Goal: Transaction & Acquisition: Register for event/course

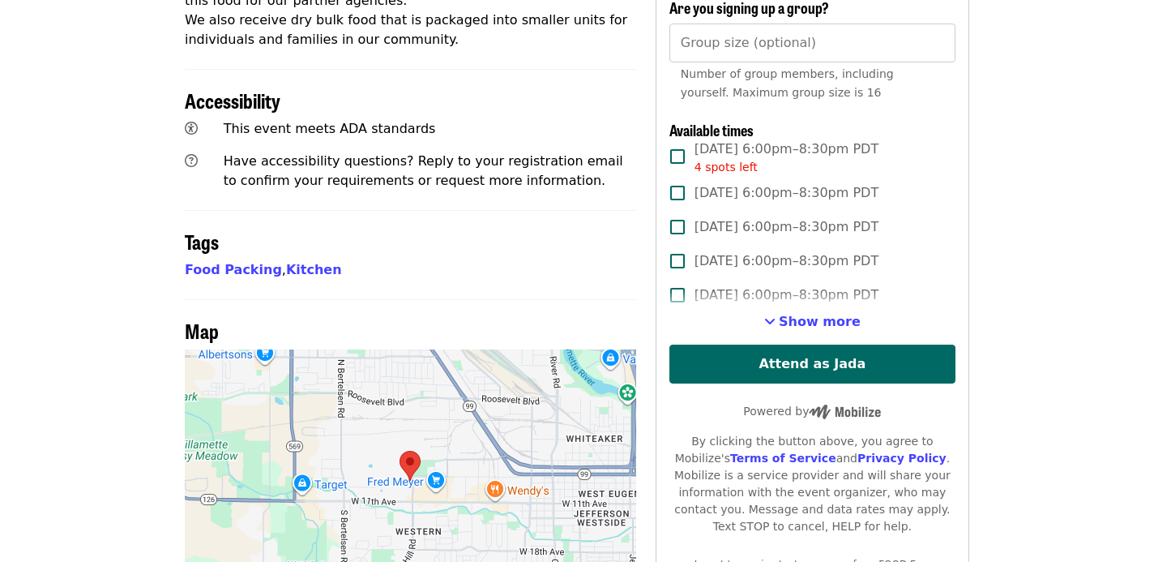
scroll to position [713, 0]
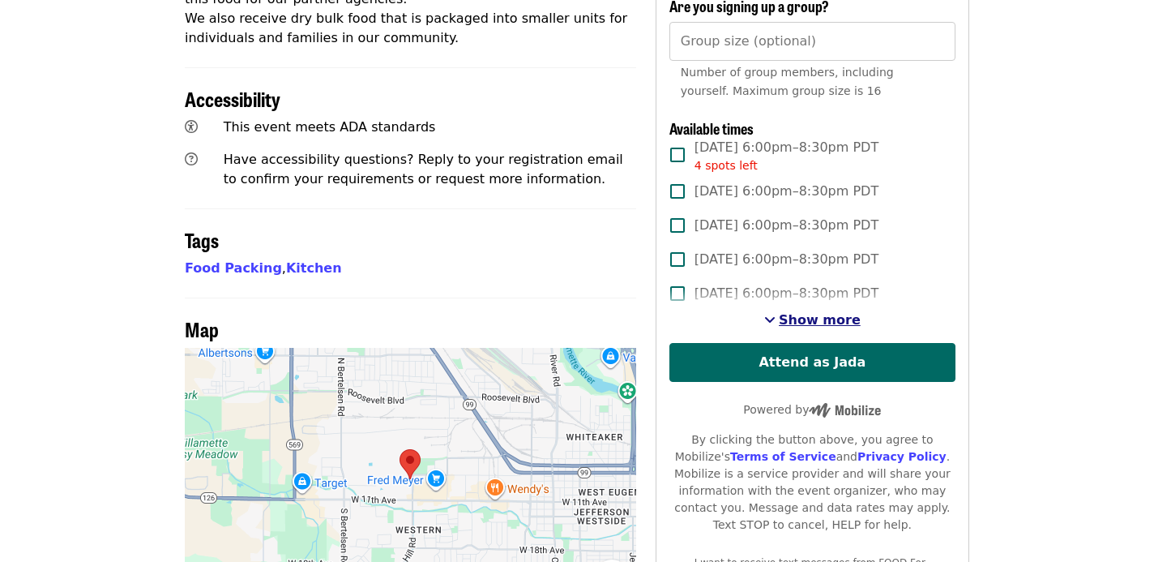
click at [804, 312] on span "Show more" at bounding box center [820, 319] width 82 height 15
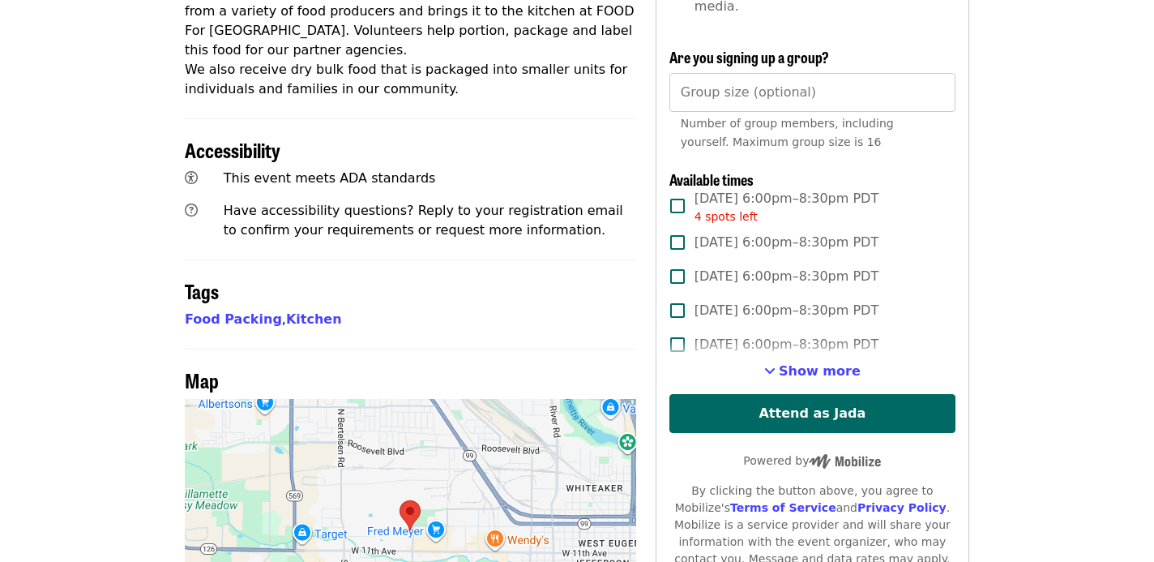
scroll to position [715, 0]
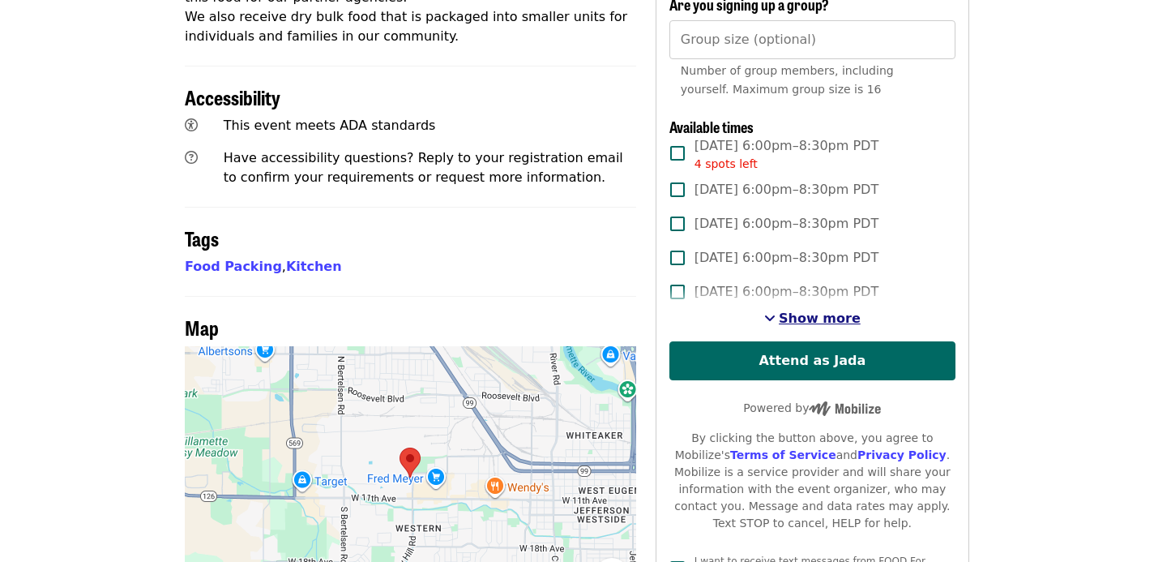
click at [802, 310] on span "Show more" at bounding box center [820, 317] width 82 height 15
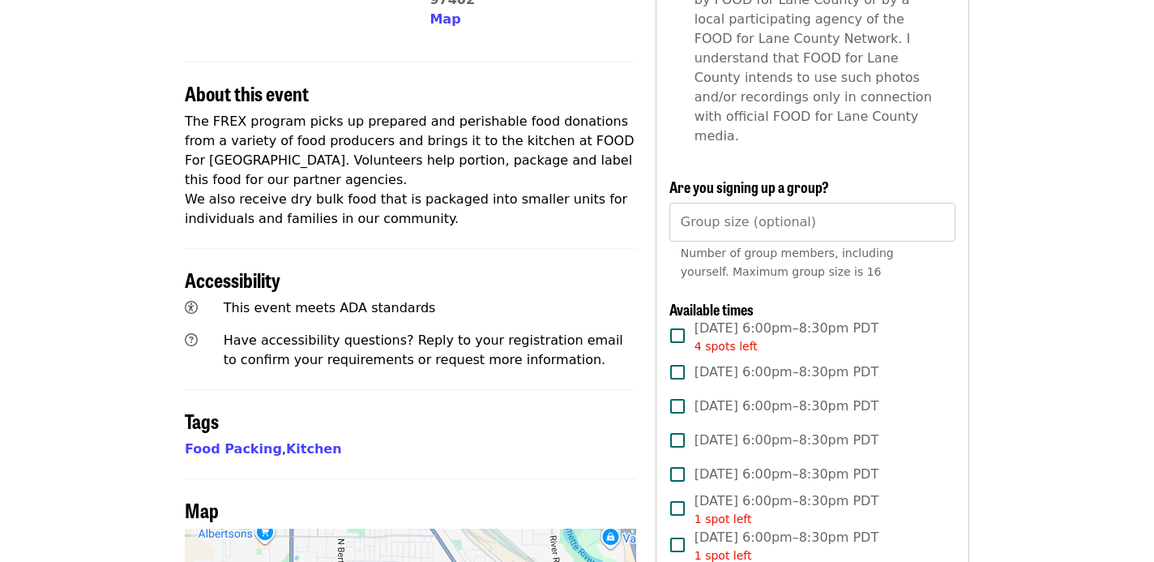
scroll to position [408, 0]
